Goal: Information Seeking & Learning: Learn about a topic

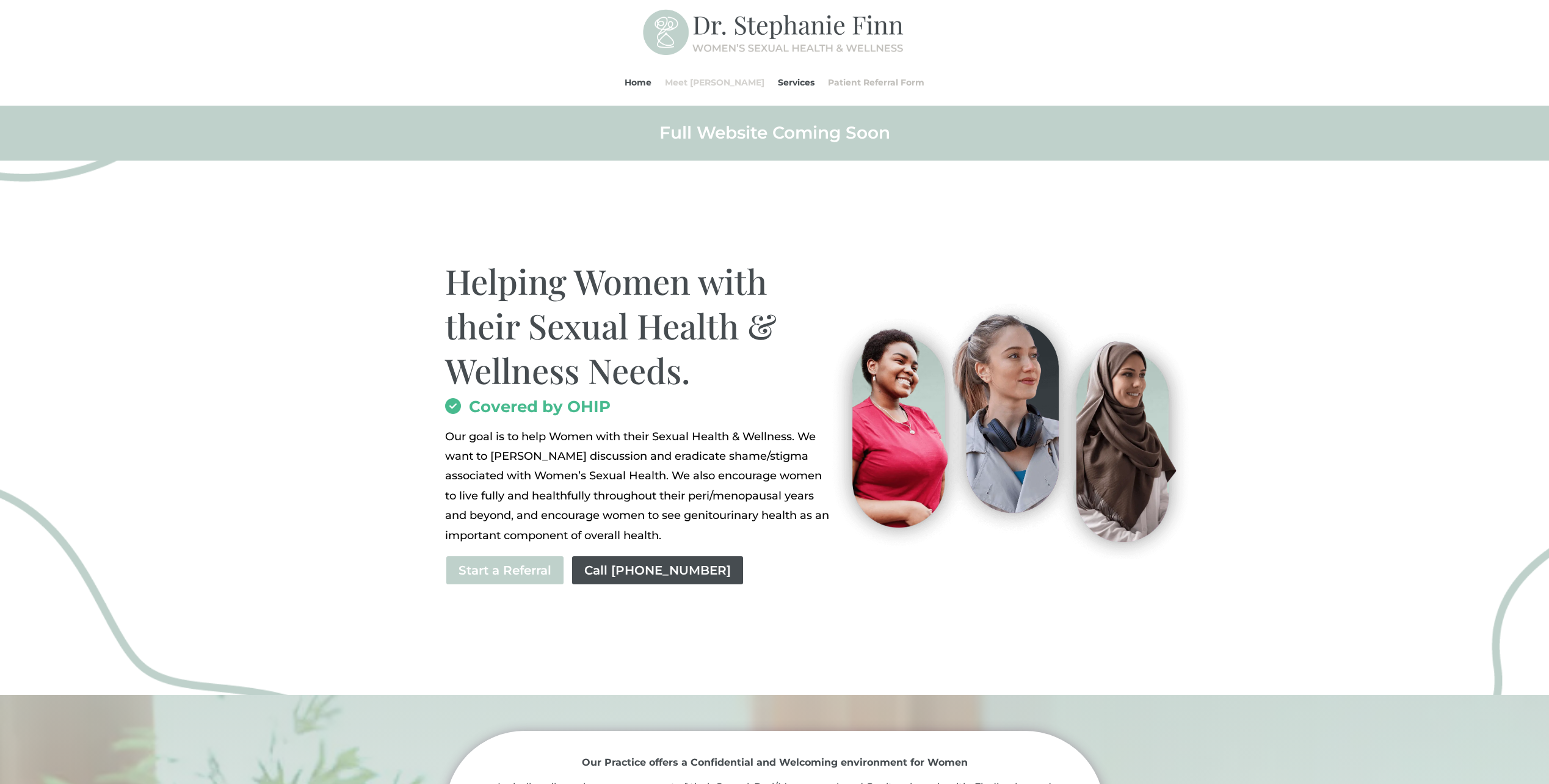
click at [721, 82] on link "Meet [PERSON_NAME]" at bounding box center [715, 83] width 100 height 47
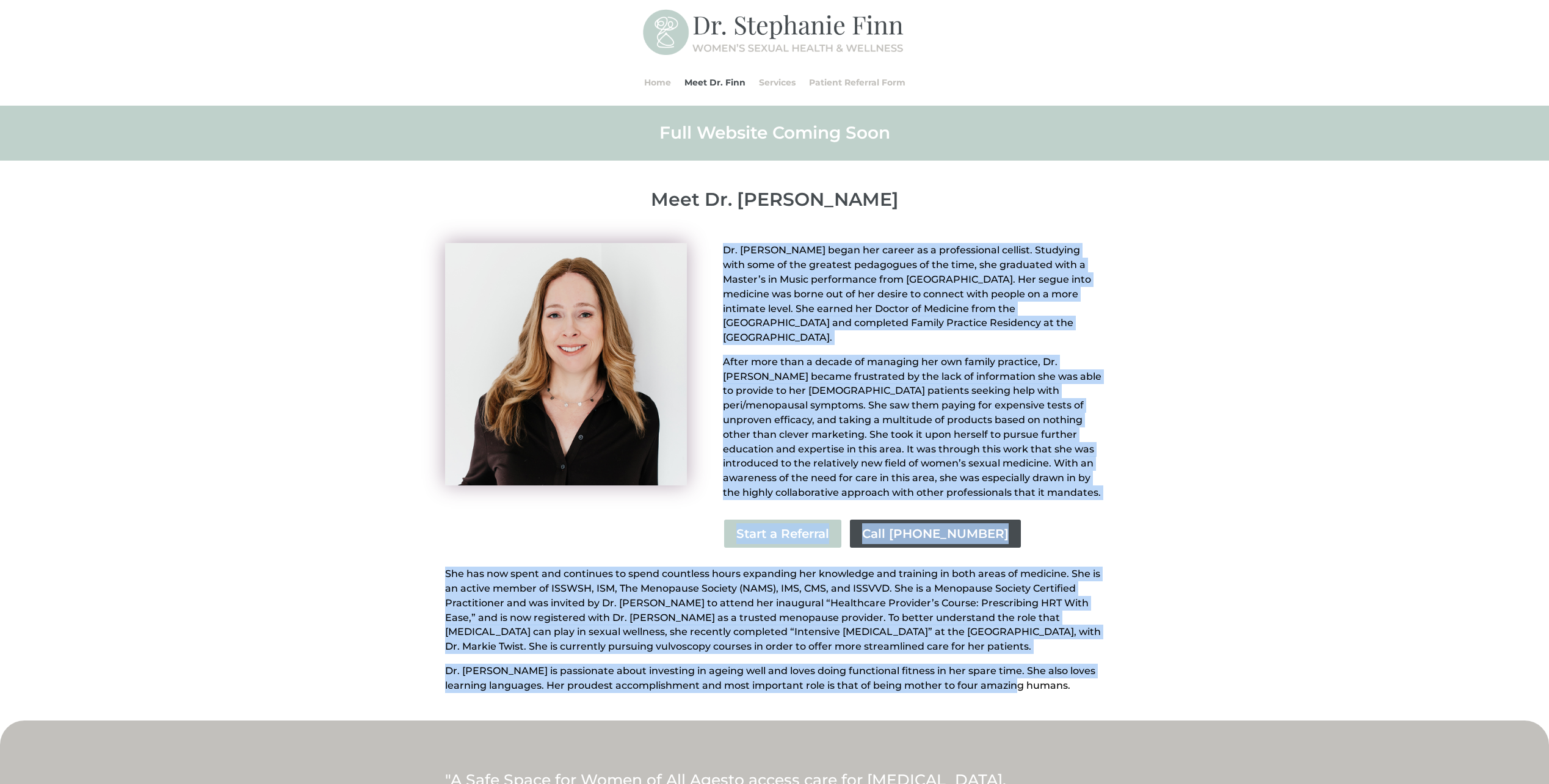
drag, startPoint x: 1015, startPoint y: 643, endPoint x: 720, endPoint y: 256, distance: 486.6
click at [720, 256] on div "Dr. [PERSON_NAME] began her career as a professional cellist. Studying with som…" at bounding box center [774, 469] width 1549 height 502
drag, startPoint x: 720, startPoint y: 256, endPoint x: 840, endPoint y: 288, distance: 124.2
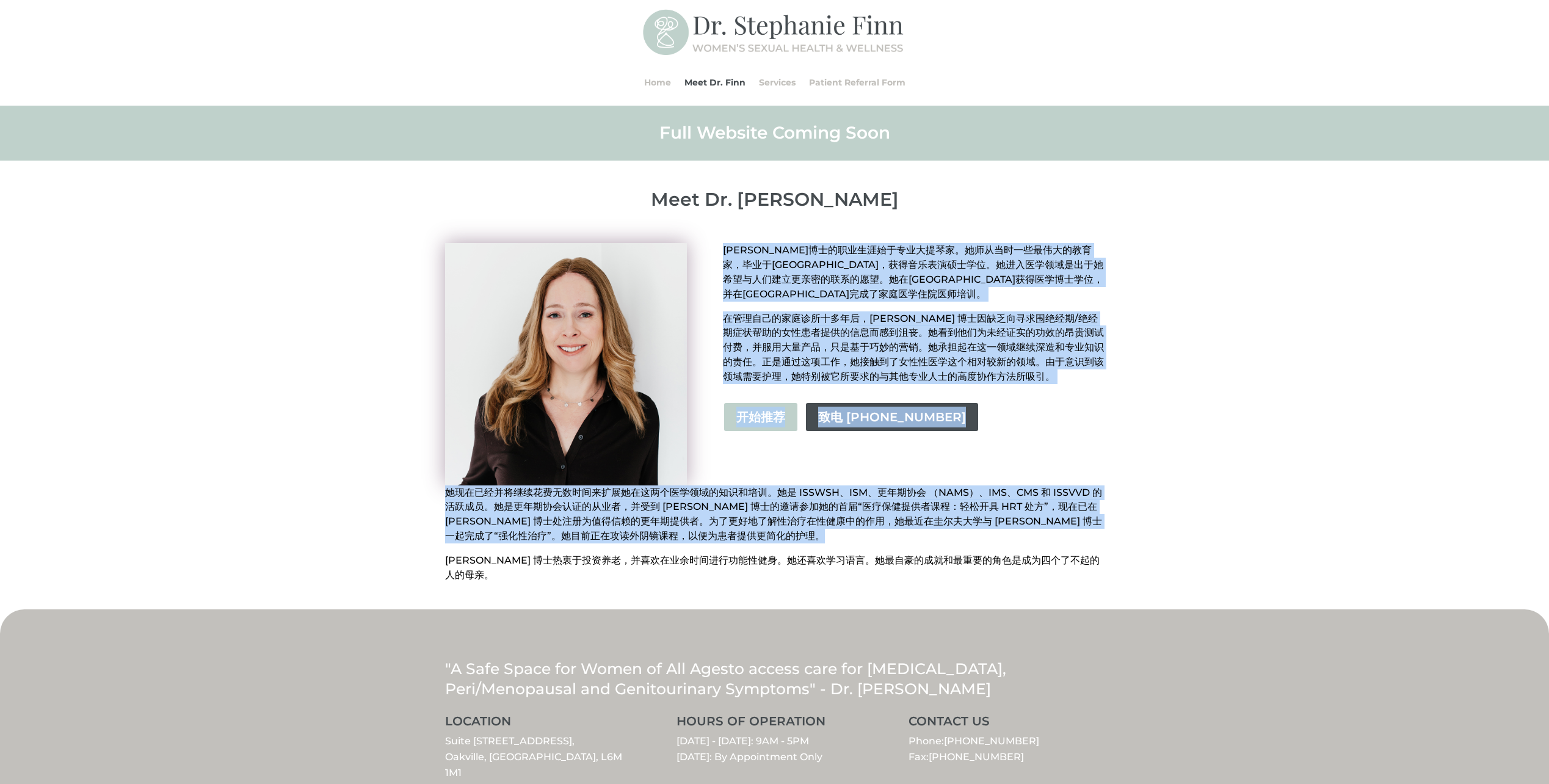
click at [1043, 403] on div "[PERSON_NAME]博士的职业生涯始于专业大提琴家。她师从当时一些最伟大的教育家，毕业于[GEOGRAPHIC_DATA]，获得音乐表演硕士学位。她进入…" at bounding box center [913, 347] width 381 height 207
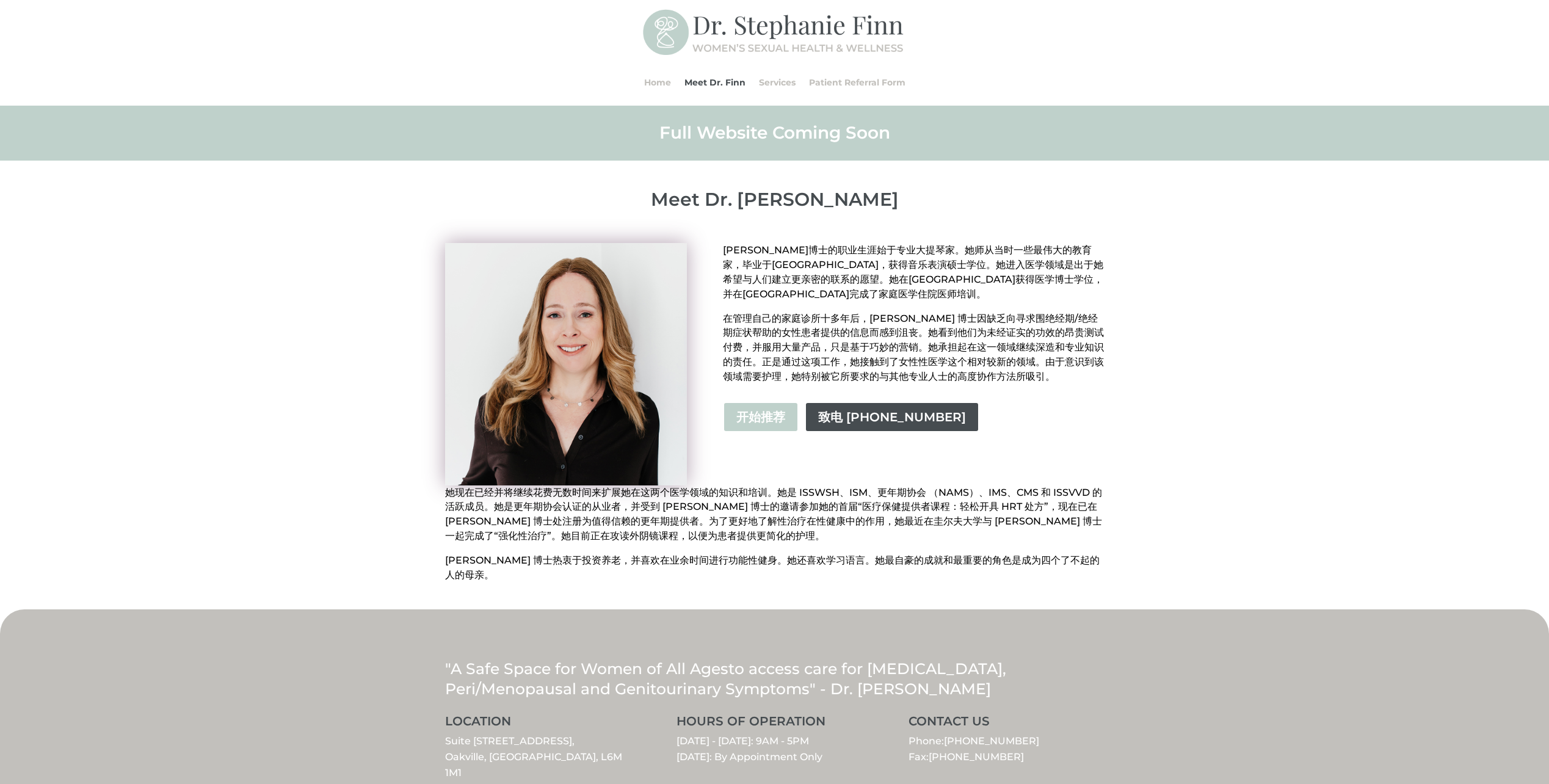
drag, startPoint x: 896, startPoint y: 202, endPoint x: 716, endPoint y: 195, distance: 180.1
click at [716, 195] on p "Meet Dr. [PERSON_NAME]" at bounding box center [775, 200] width 660 height 22
copy p "Dr. [PERSON_NAME]"
